Goal: Task Accomplishment & Management: Manage account settings

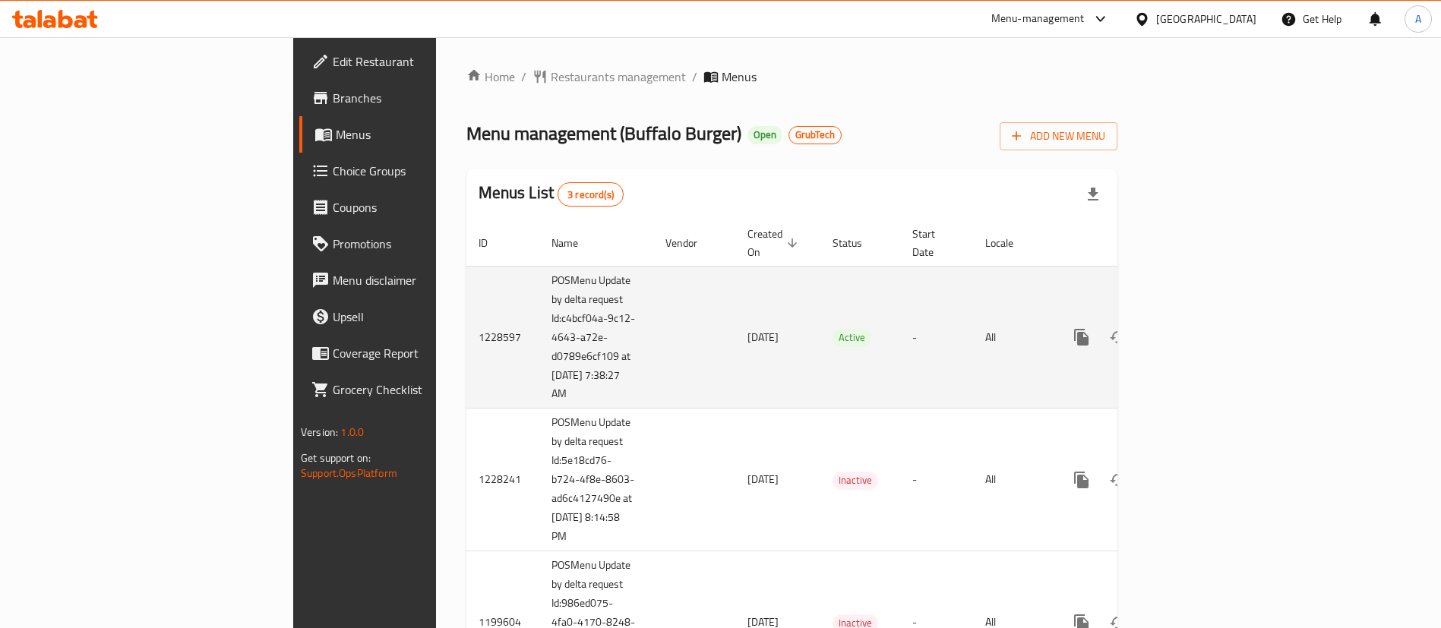
click at [1201, 328] on icon "enhanced table" at bounding box center [1191, 337] width 18 height 18
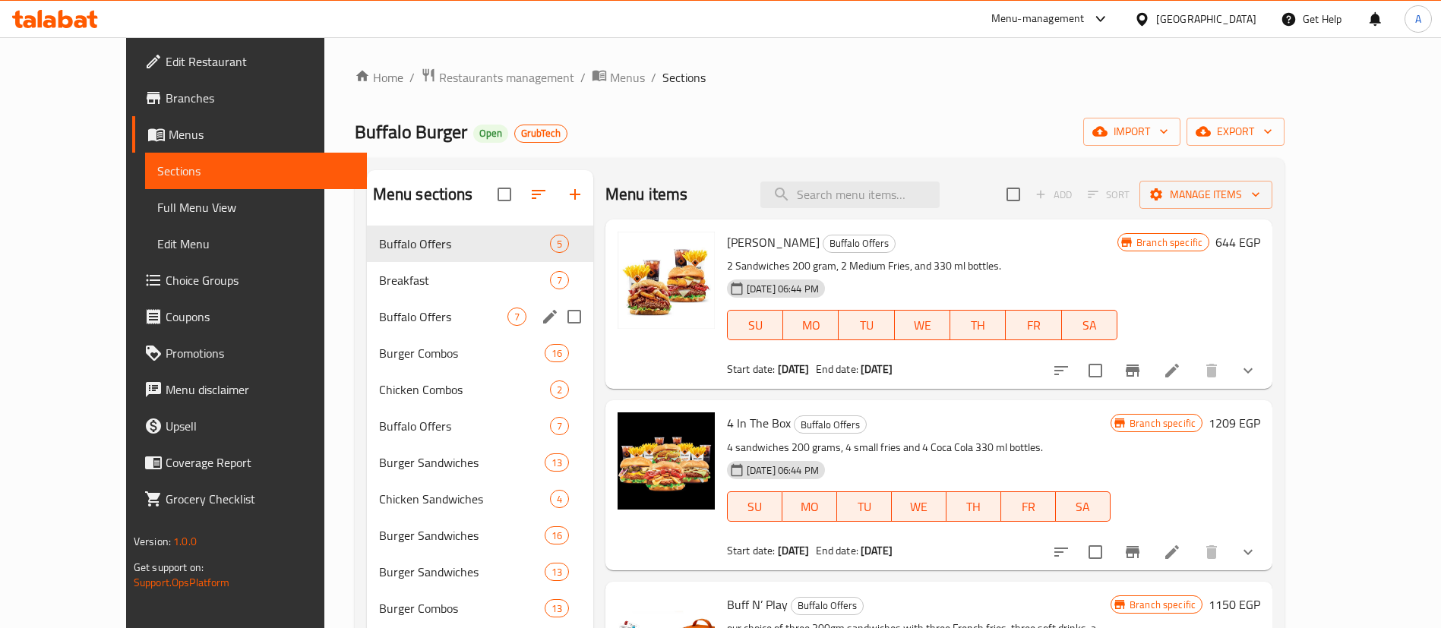
click at [372, 327] on div "Buffalo Offers 7" at bounding box center [480, 317] width 226 height 36
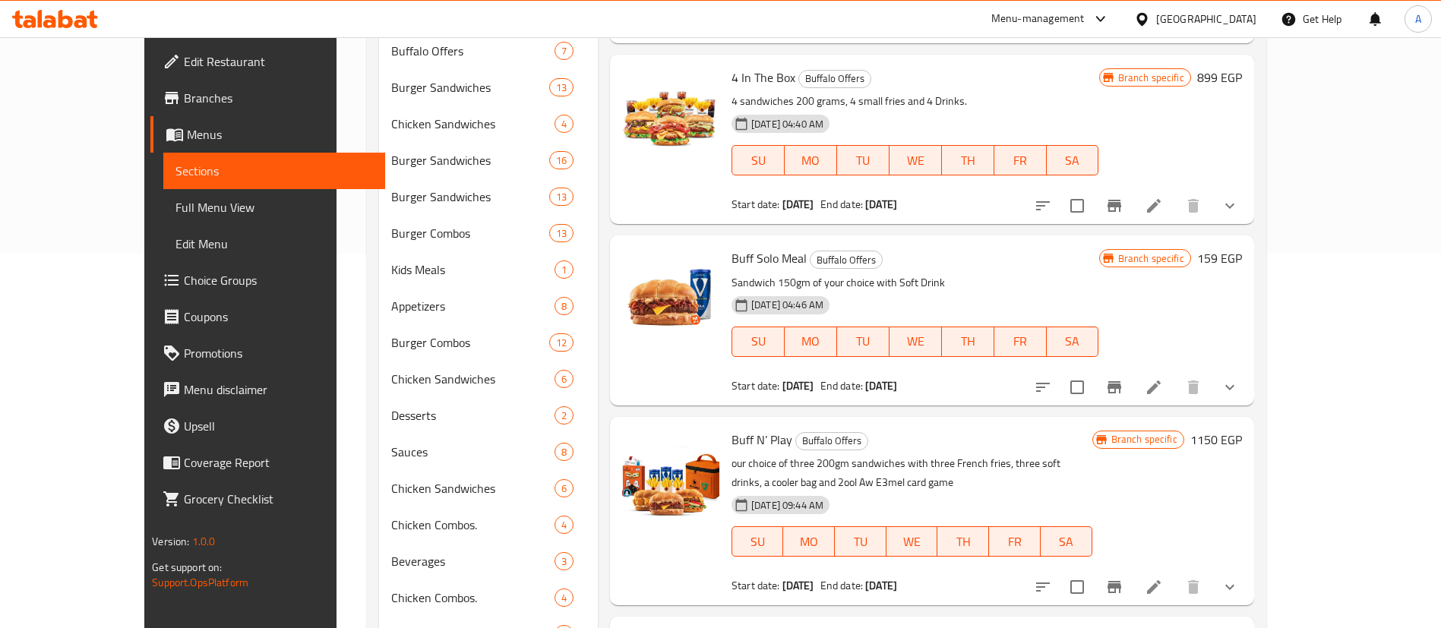
scroll to position [380, 0]
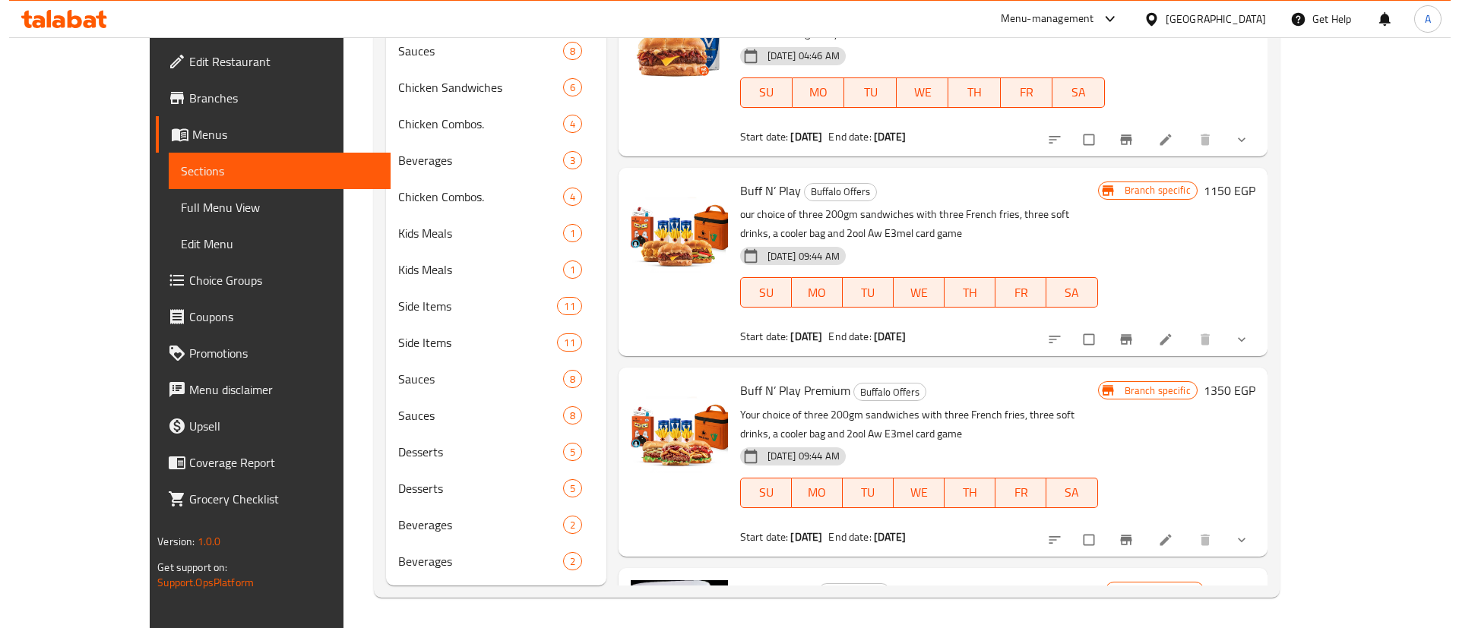
scroll to position [571, 0]
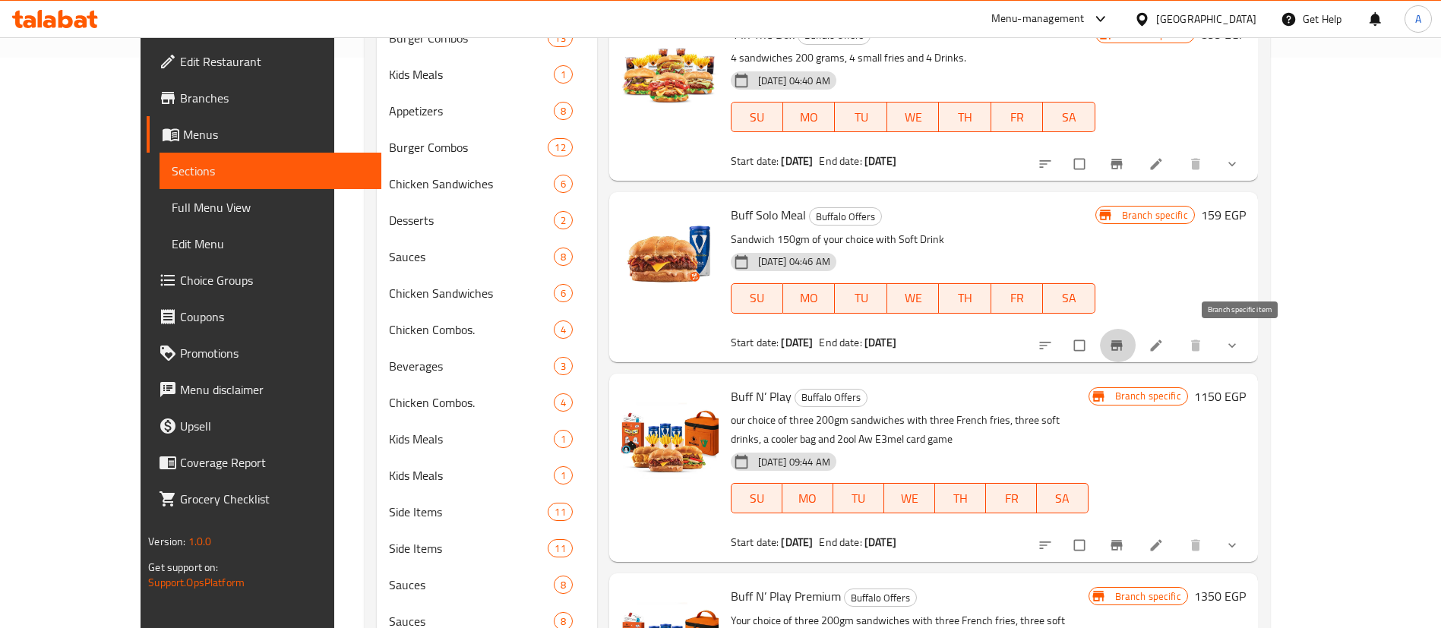
click at [1137, 346] on button "Branch-specific-item" at bounding box center [1118, 345] width 36 height 33
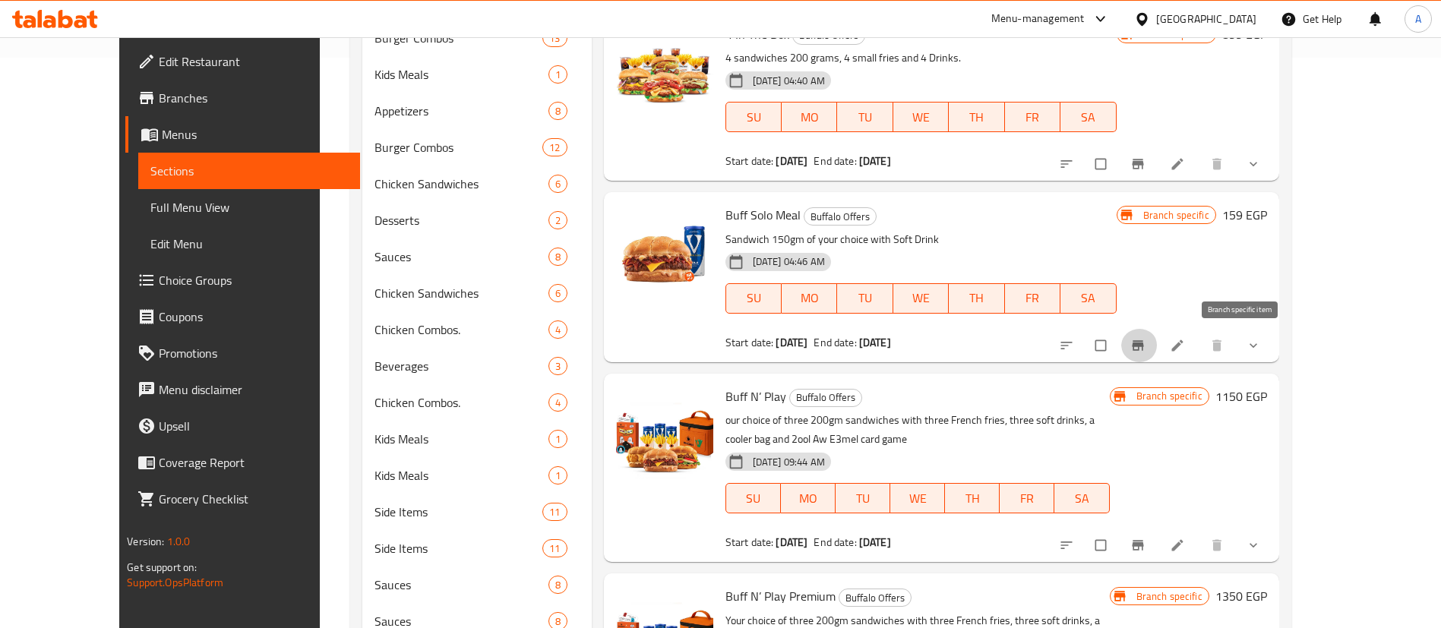
scroll to position [0, 0]
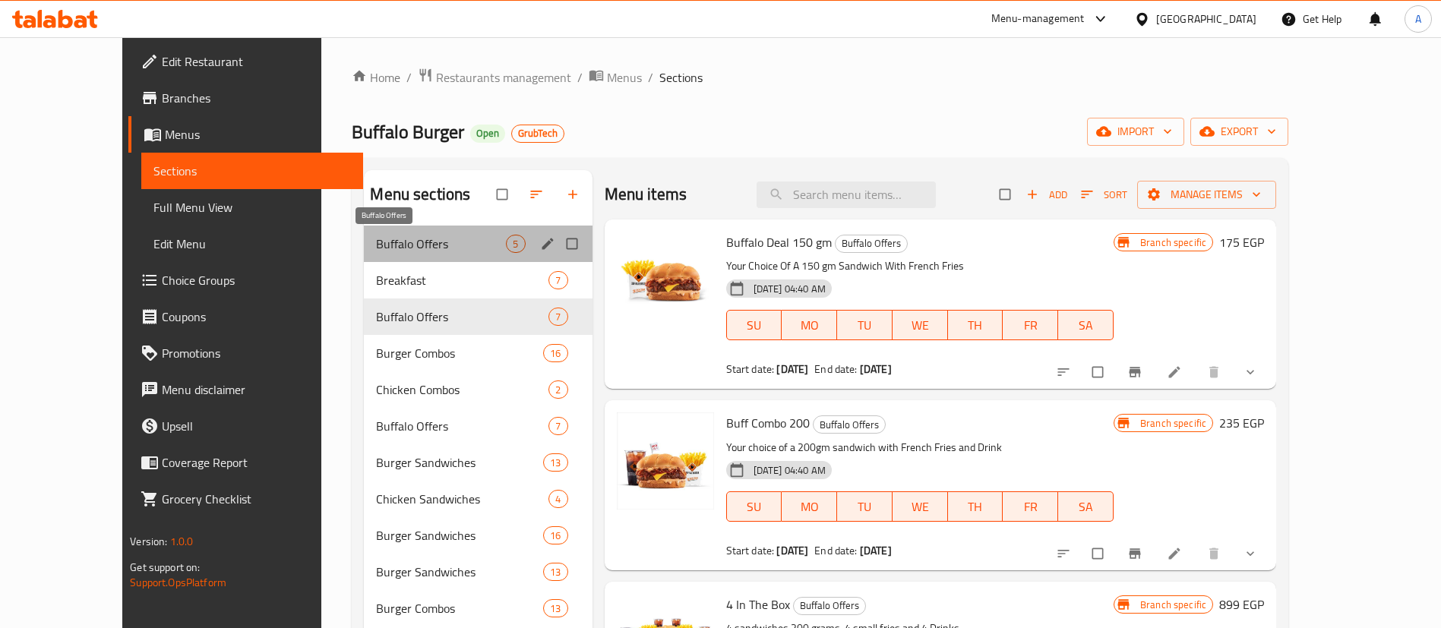
click at [376, 249] on span "Buffalo Offers" at bounding box center [441, 244] width 130 height 18
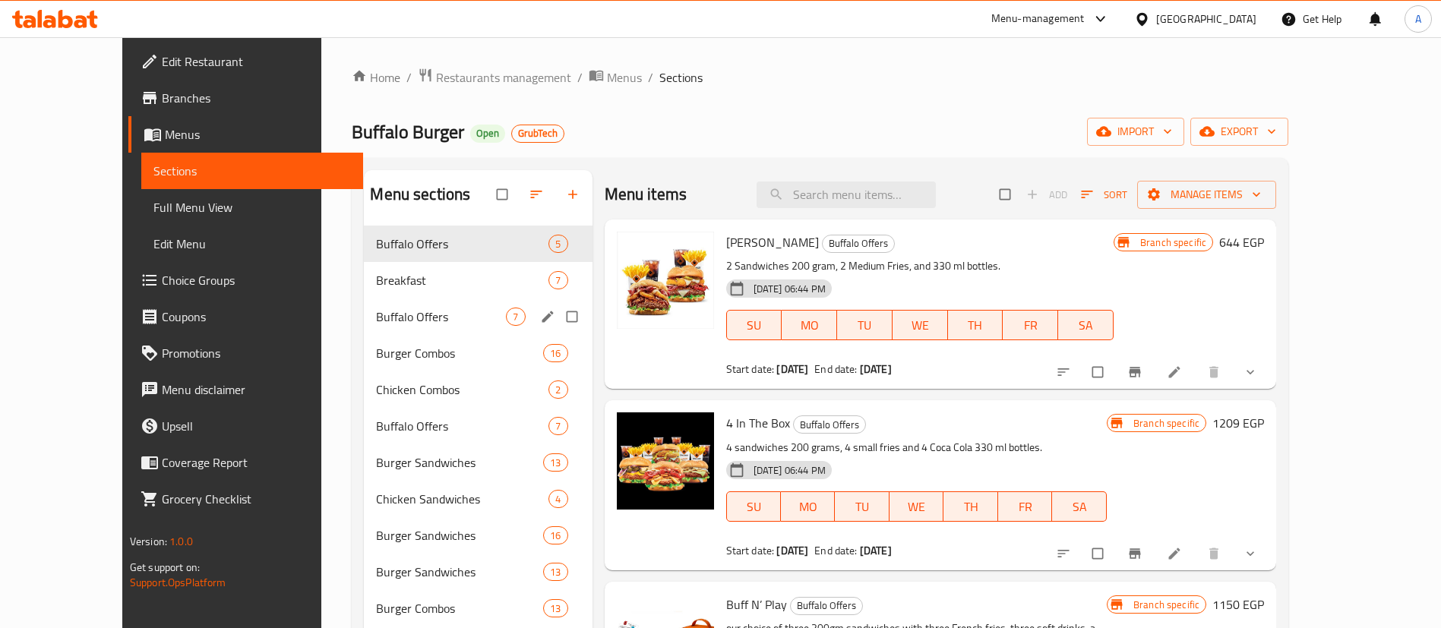
click at [374, 305] on div "Buffalo Offers 7" at bounding box center [478, 317] width 228 height 36
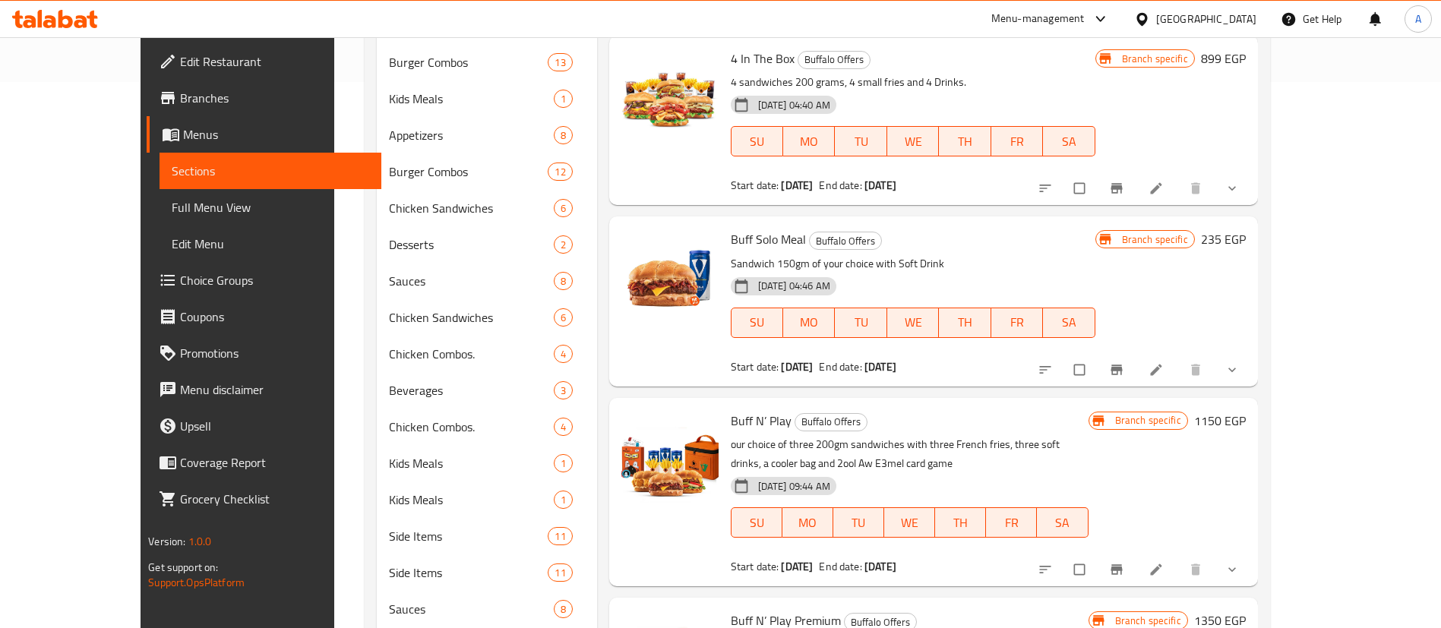
scroll to position [534, 0]
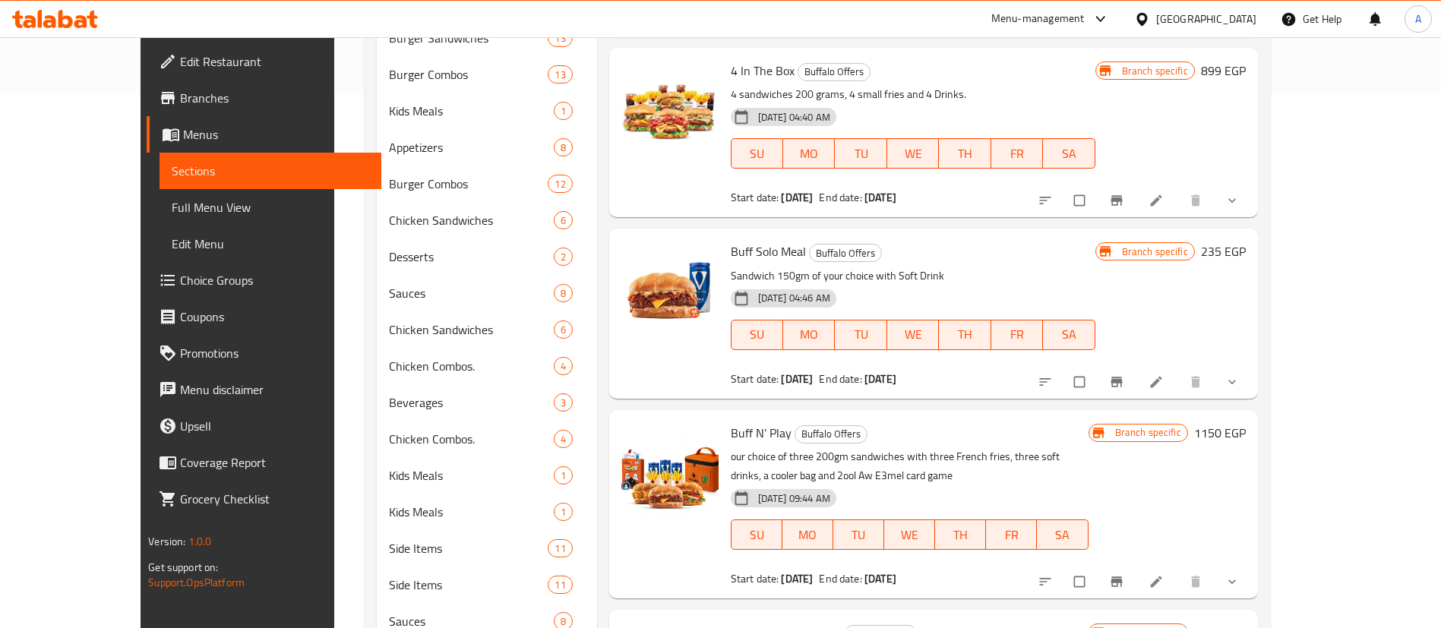
click at [1164, 381] on icon at bounding box center [1156, 382] width 15 height 15
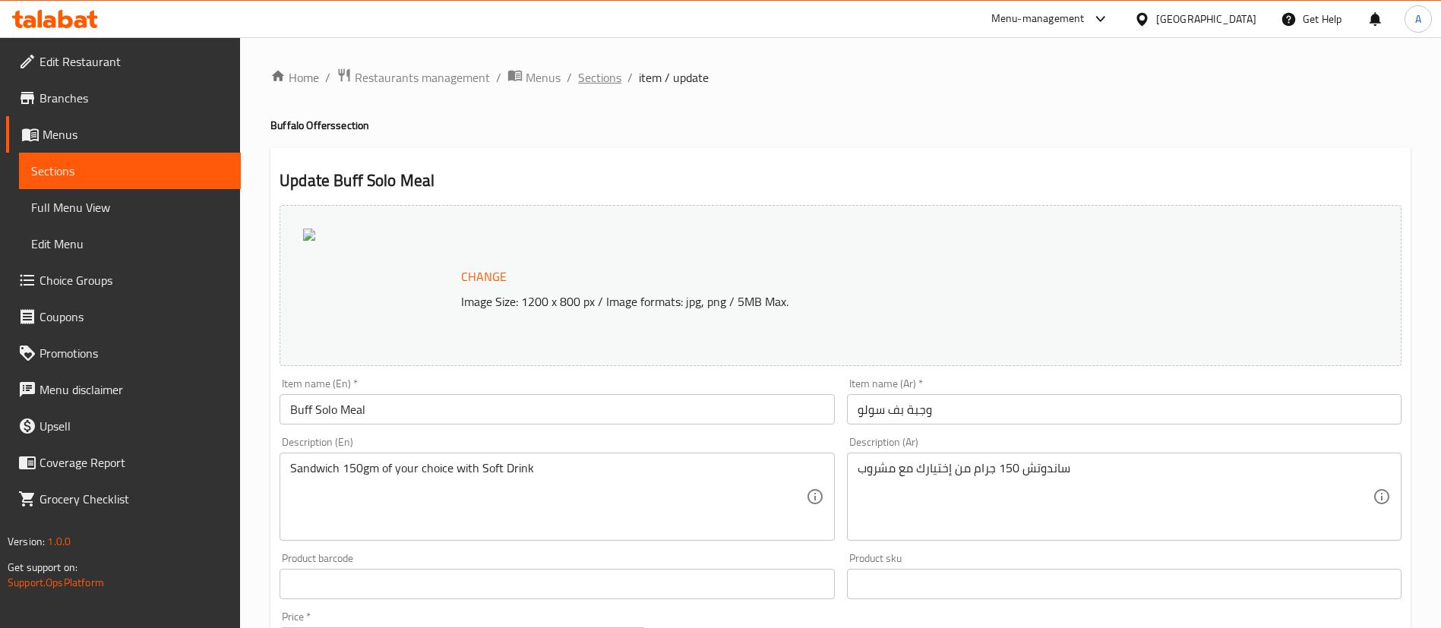
click at [594, 79] on span "Sections" at bounding box center [599, 77] width 43 height 18
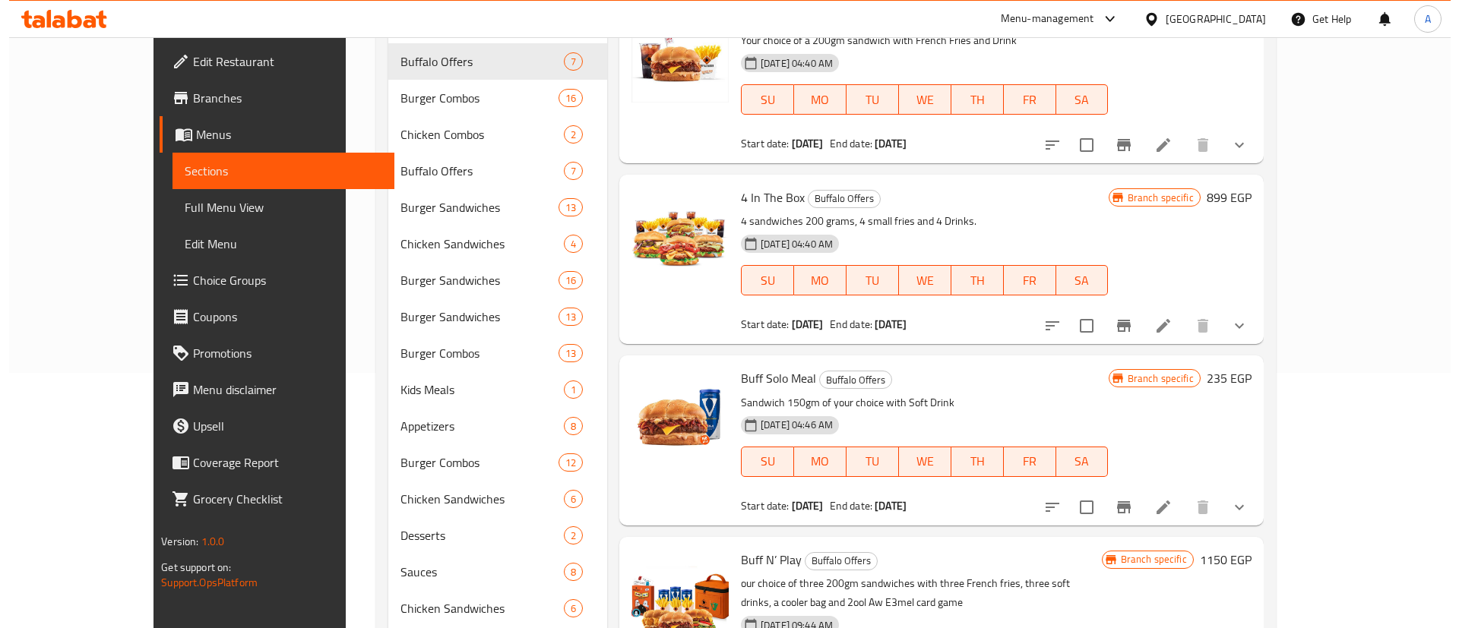
scroll to position [262, 0]
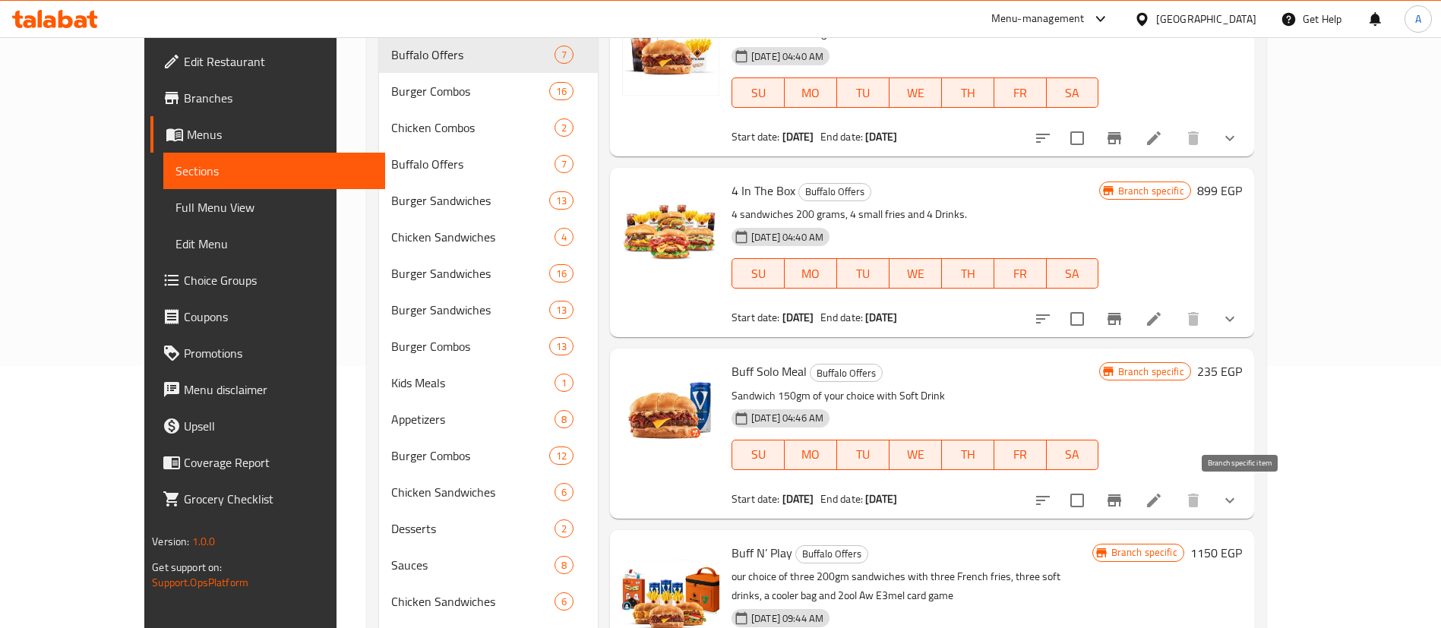
click at [1124, 496] on icon "Branch-specific-item" at bounding box center [1115, 501] width 18 height 18
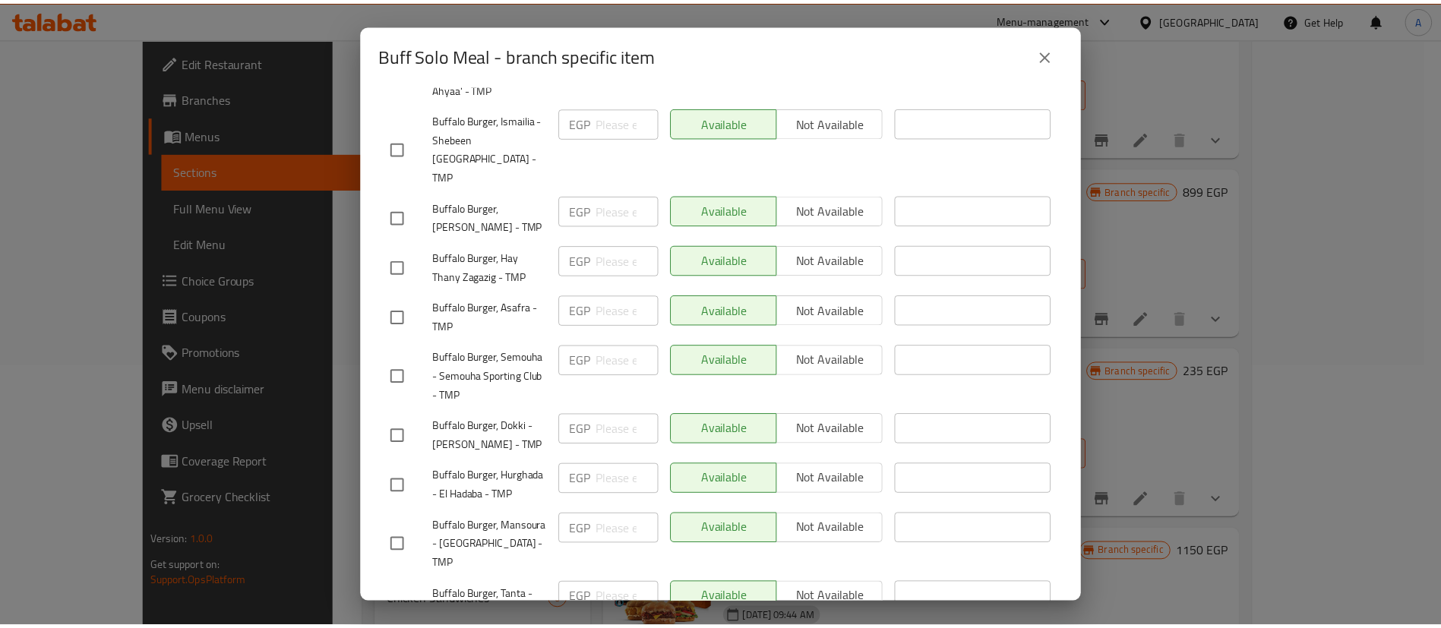
scroll to position [5054, 0]
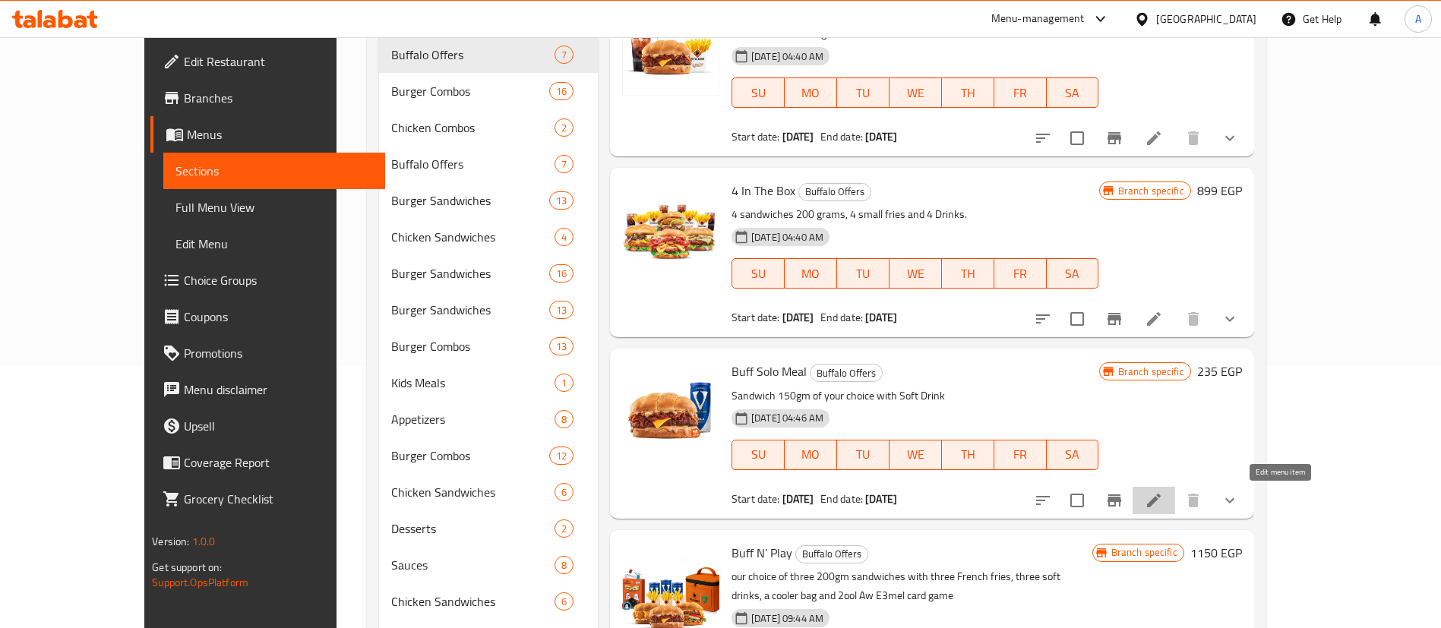
click at [1163, 509] on icon at bounding box center [1154, 501] width 18 height 18
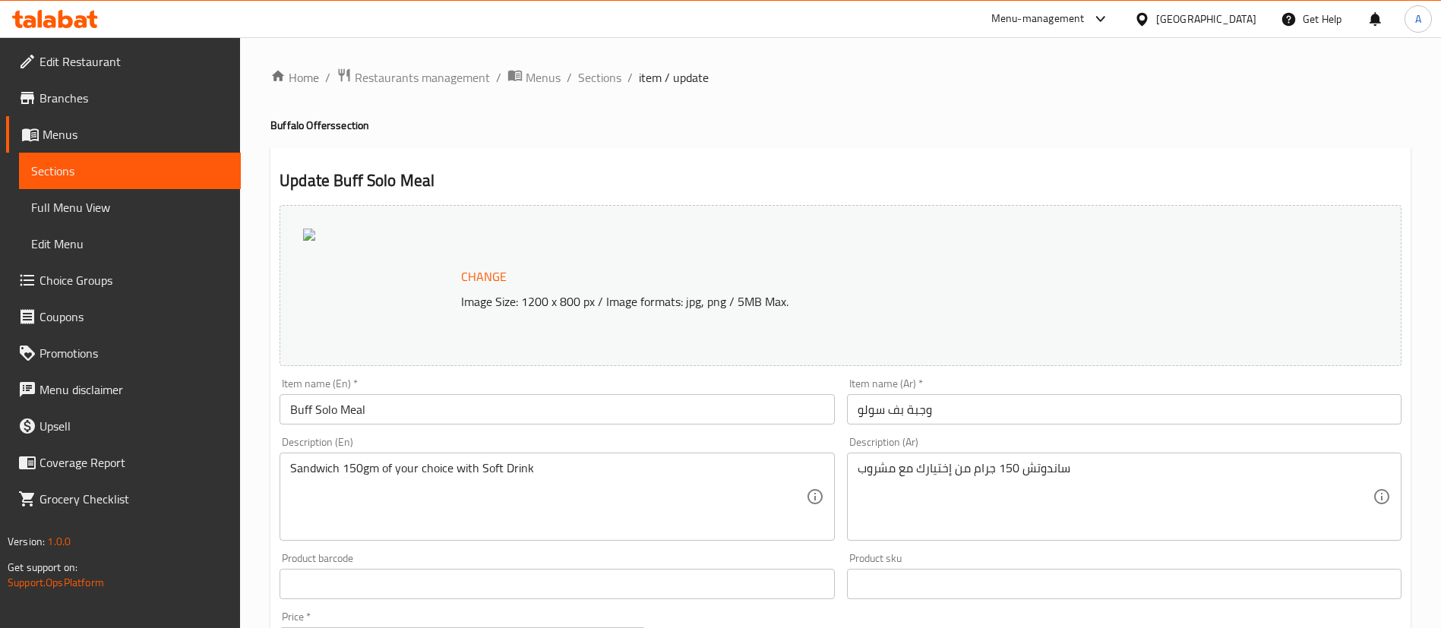
click at [1028, 68] on ol "Home / Restaurants management / Menus / Sections / item / update" at bounding box center [840, 78] width 1141 height 20
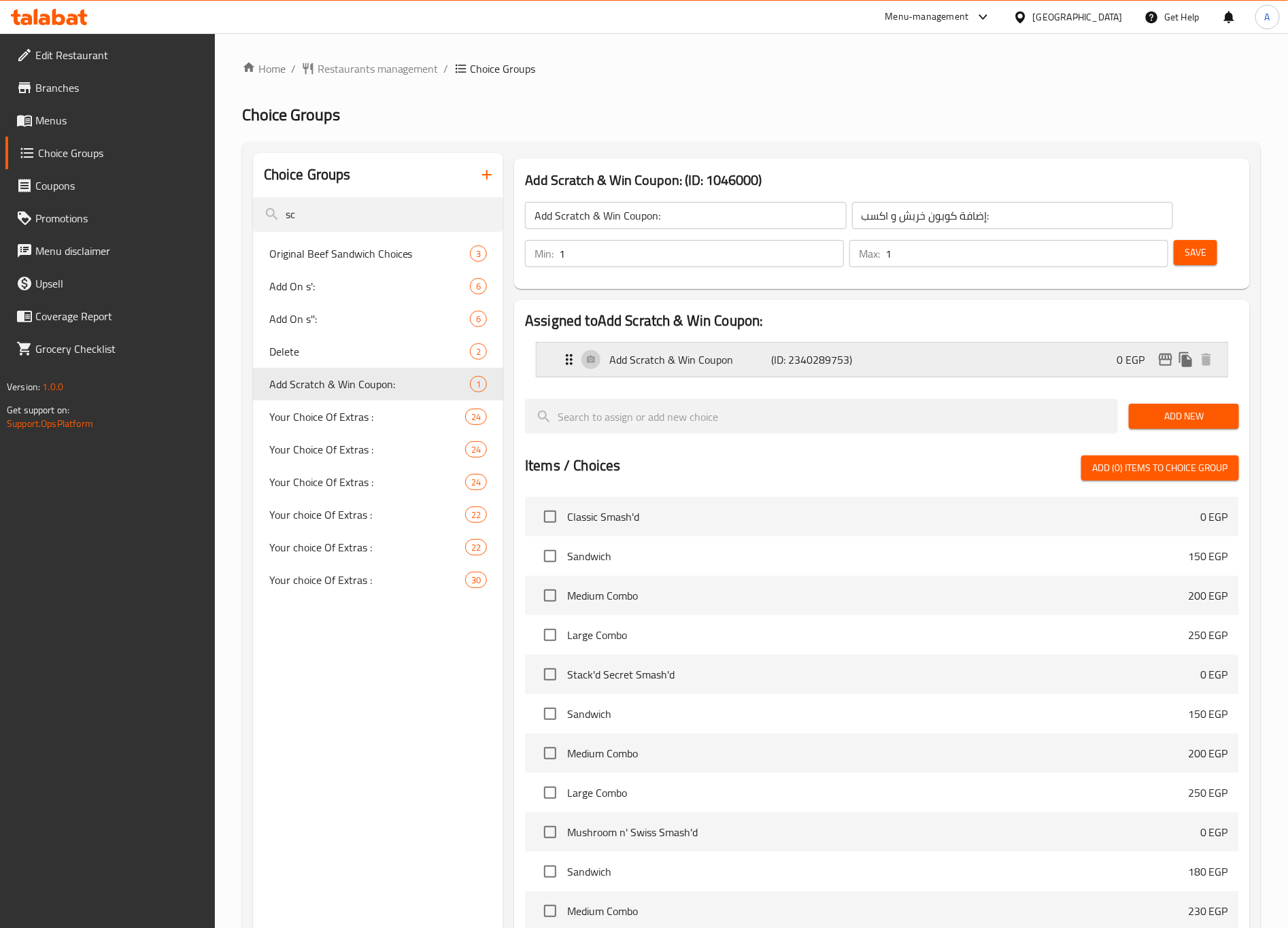
click at [696, 355] on p "Add Scratch & Win Coupon" at bounding box center [690, 360] width 162 height 16
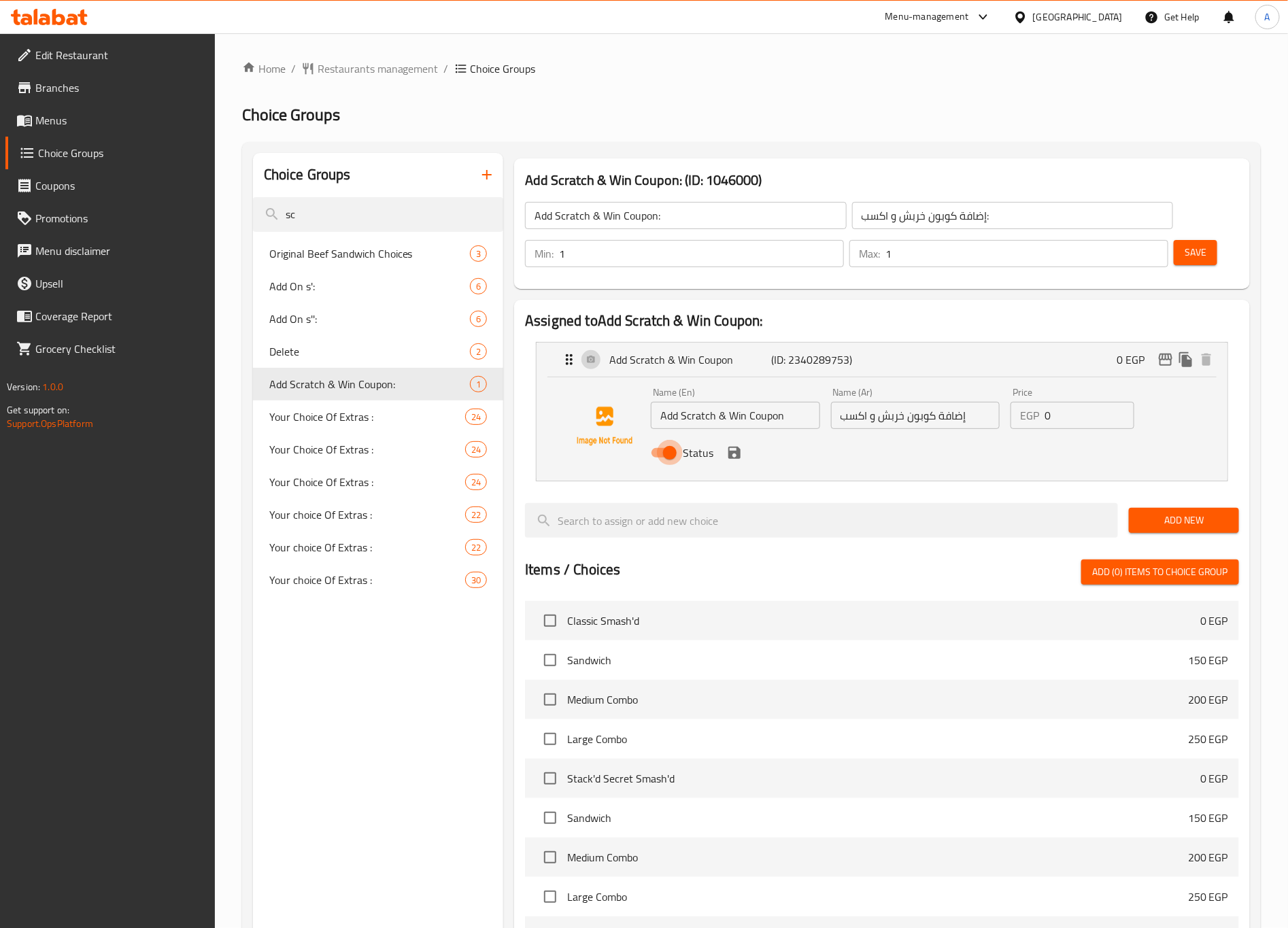
click at [663, 457] on input "Status" at bounding box center [670, 453] width 78 height 26
checkbox input "false"
click at [729, 451] on icon "save" at bounding box center [735, 453] width 13 height 13
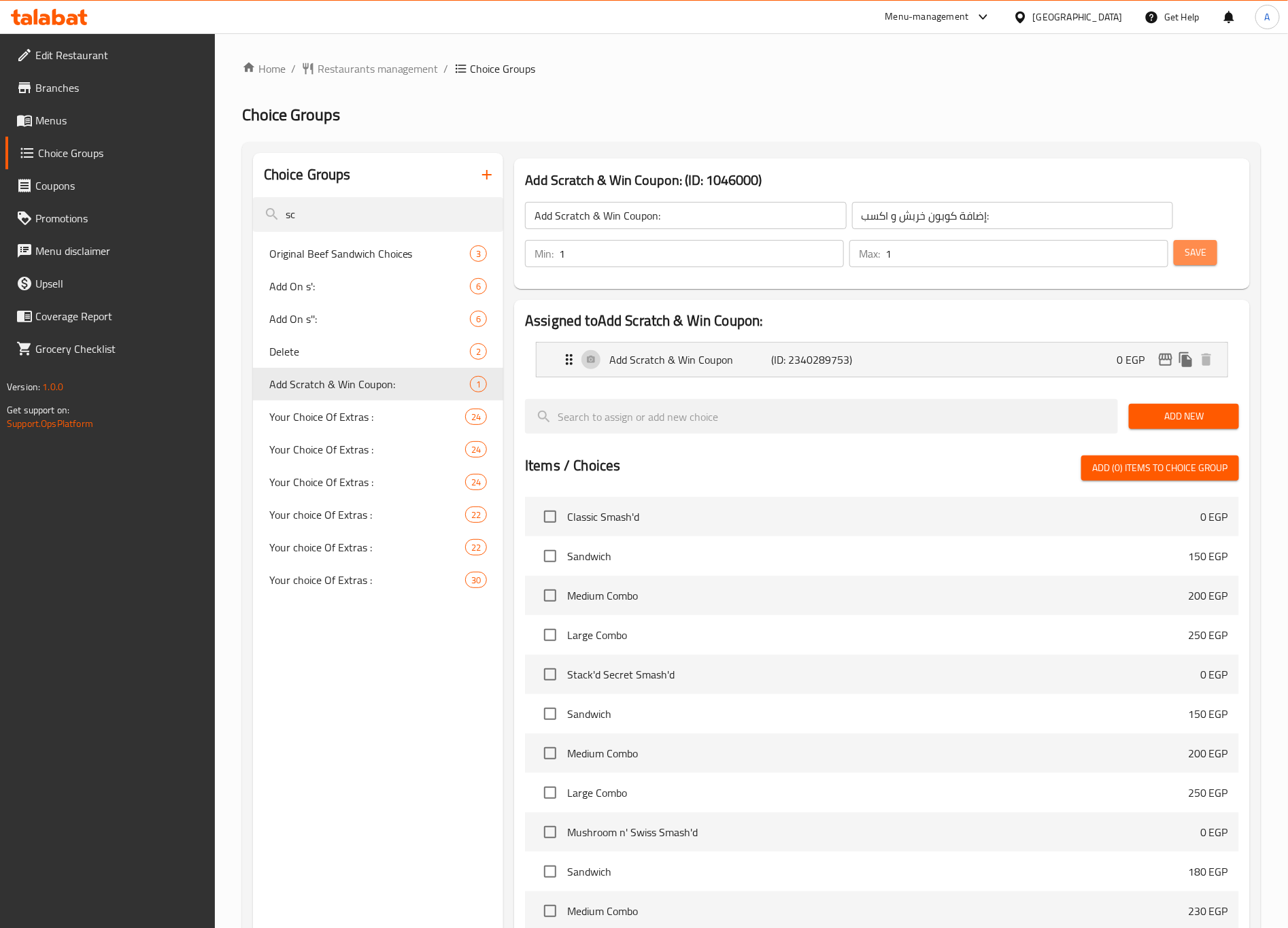
click at [1207, 260] on button "Save" at bounding box center [1195, 252] width 44 height 25
click at [681, 349] on div "Add Scratch & Win Coupon (ID: 2340289753) 0 EGP" at bounding box center [886, 360] width 650 height 34
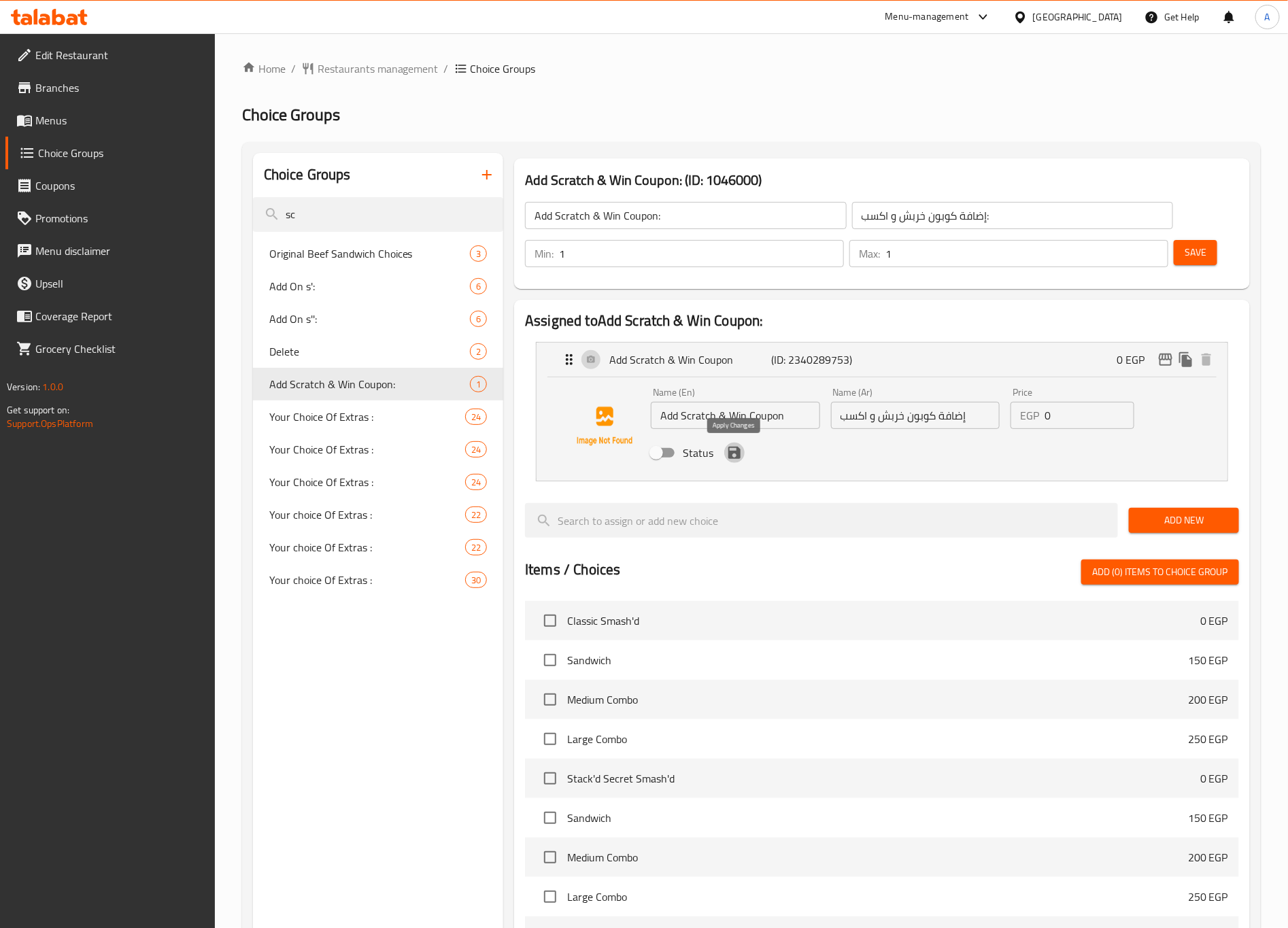
click at [729, 459] on icon "save" at bounding box center [734, 453] width 16 height 16
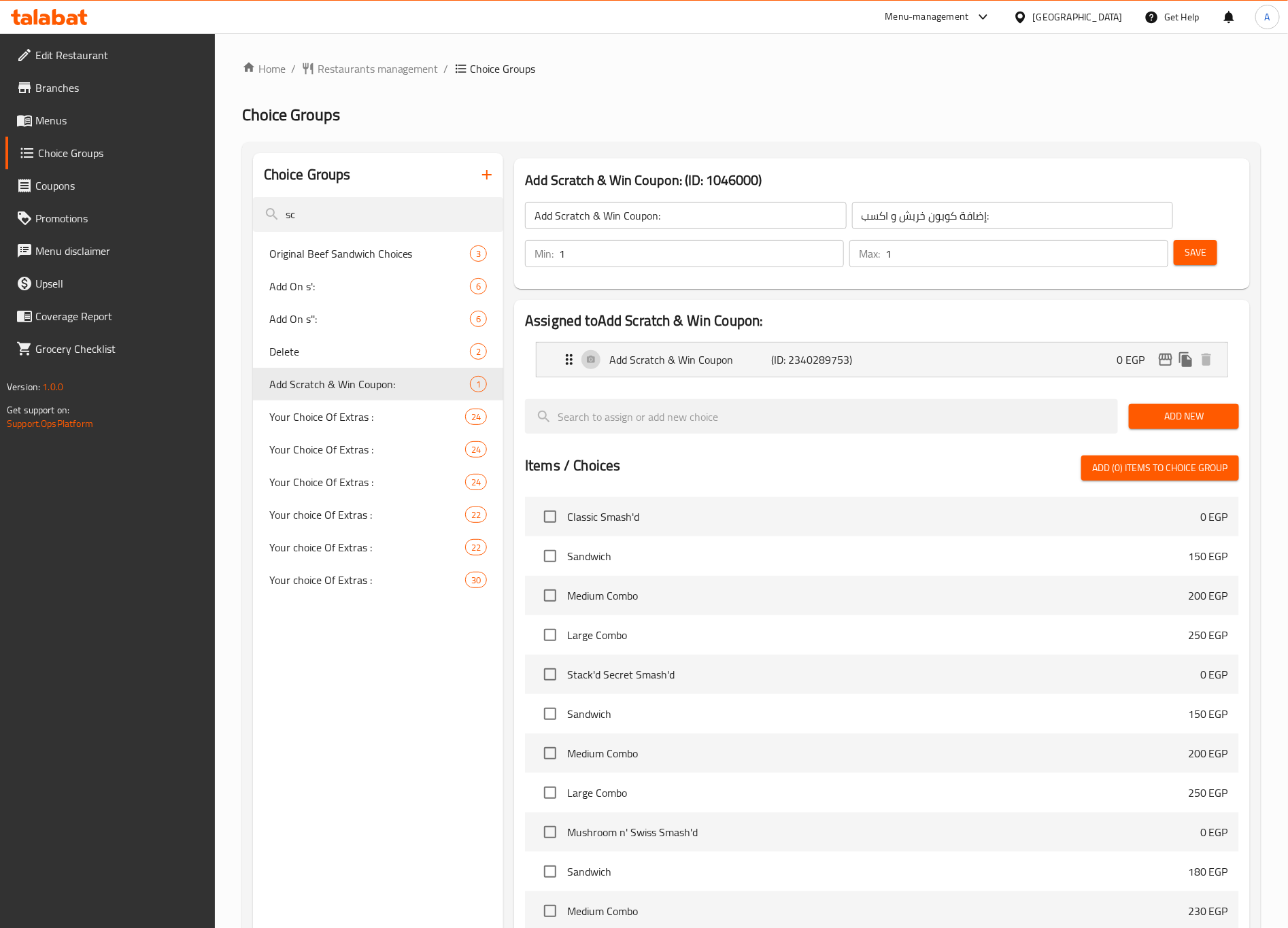
click at [1216, 237] on div "Save" at bounding box center [1200, 253] width 59 height 32
click at [1194, 255] on span "Save" at bounding box center [1196, 252] width 21 height 17
click at [786, 121] on h2 "Choice Groups" at bounding box center [751, 115] width 1019 height 21
